Goal: Use online tool/utility: Use online tool/utility

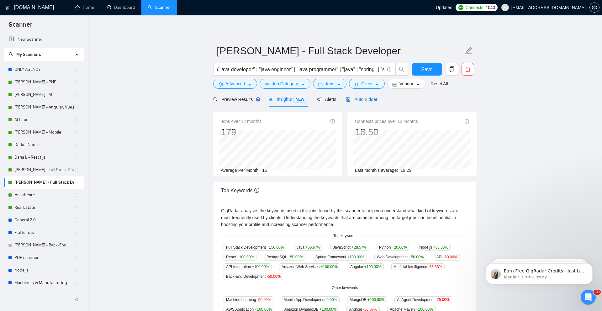
click at [370, 101] on span "Auto Bidder" at bounding box center [361, 99] width 31 height 5
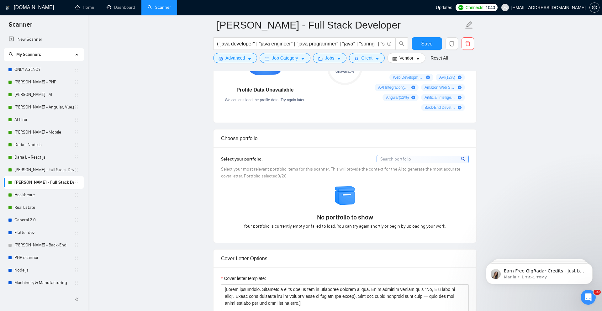
scroll to position [430, 0]
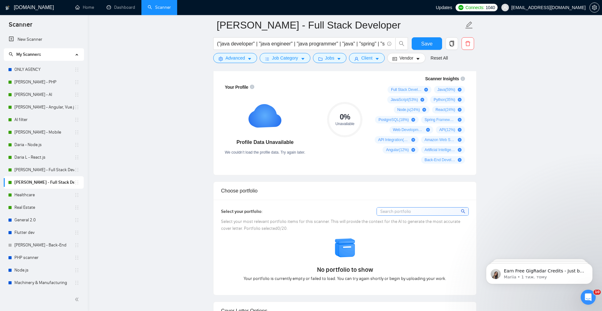
click at [452, 8] on span "Updates" at bounding box center [444, 7] width 16 height 5
